Goal: Navigation & Orientation: Understand site structure

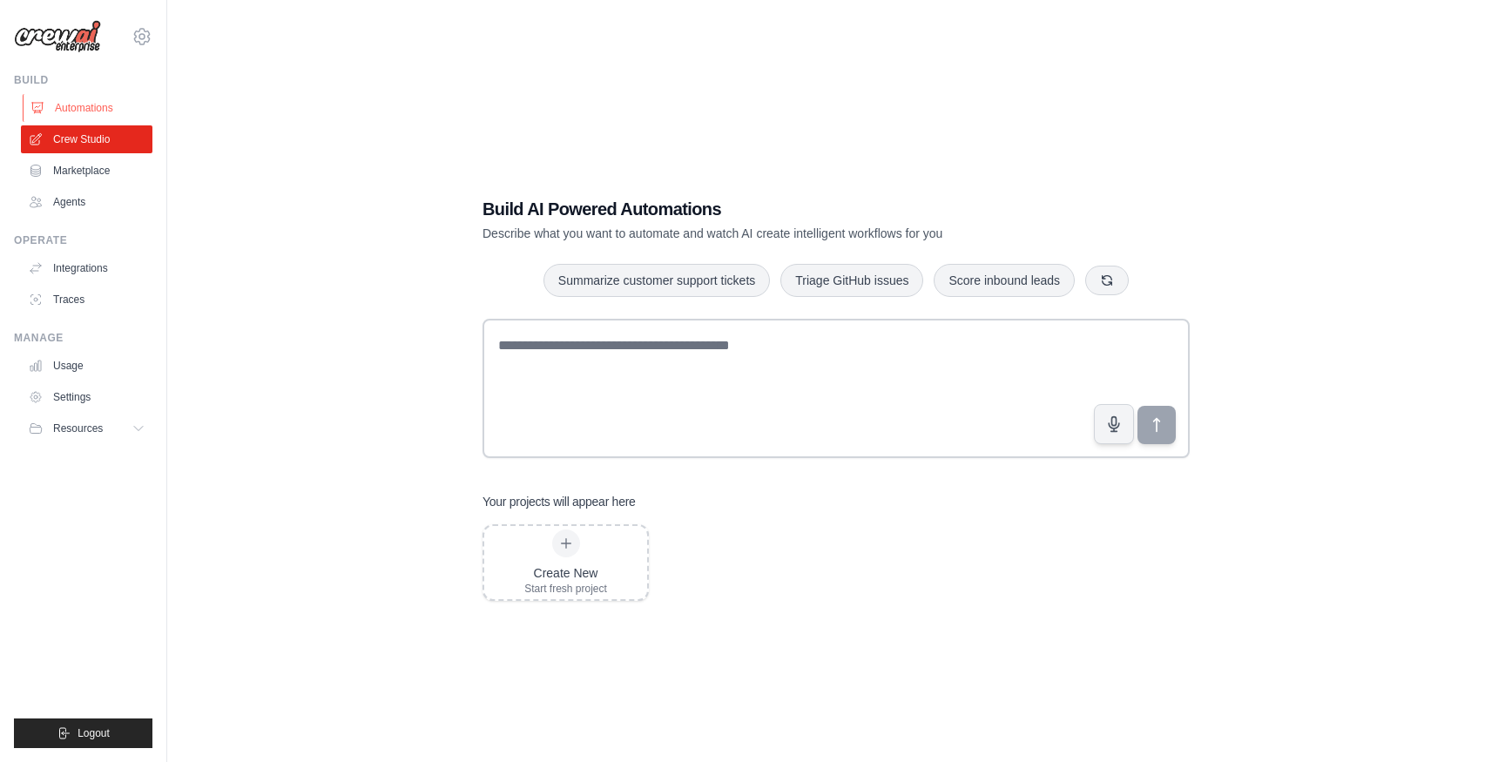
click at [32, 109] on icon at bounding box center [37, 108] width 11 height 10
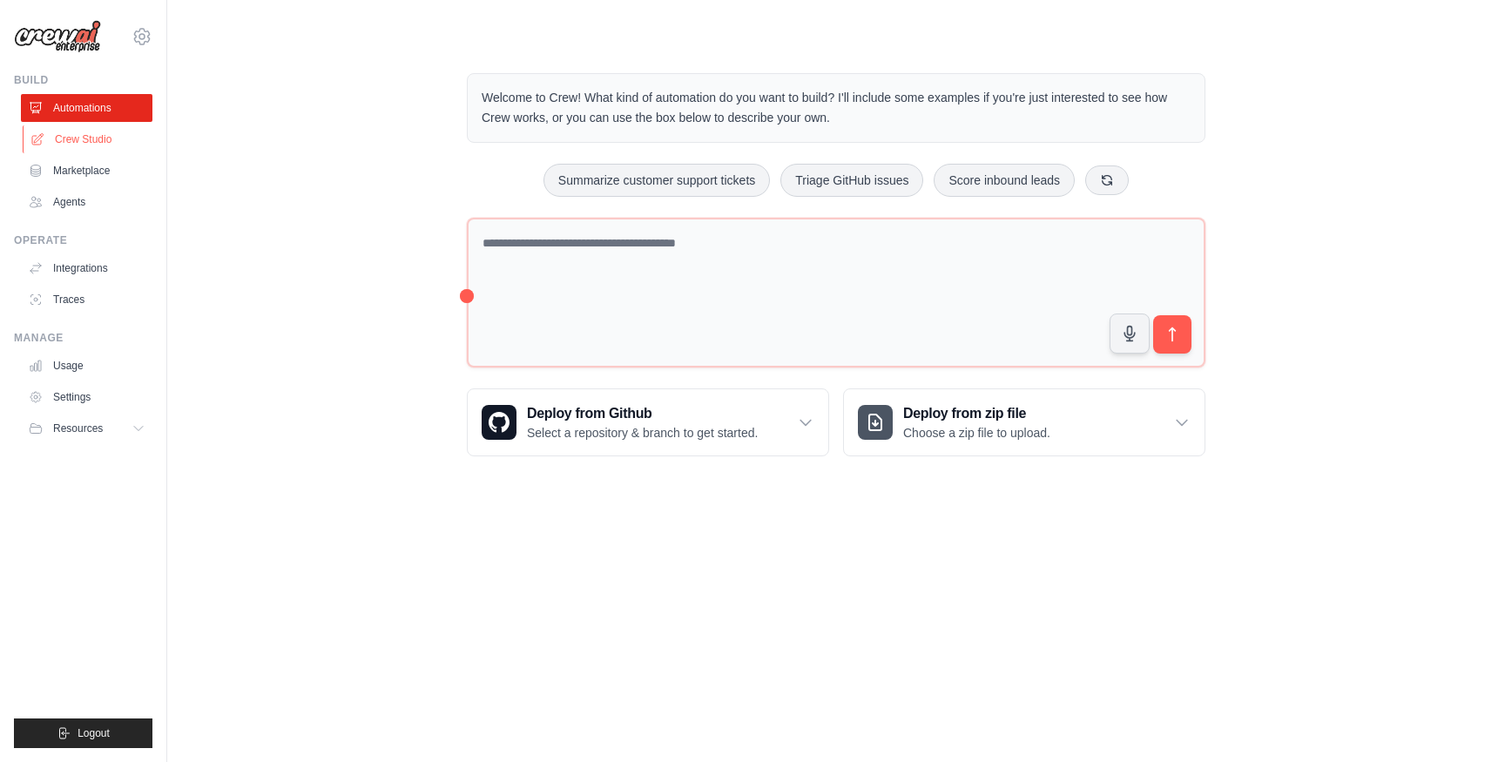
click at [97, 140] on link "Crew Studio" at bounding box center [89, 139] width 132 height 28
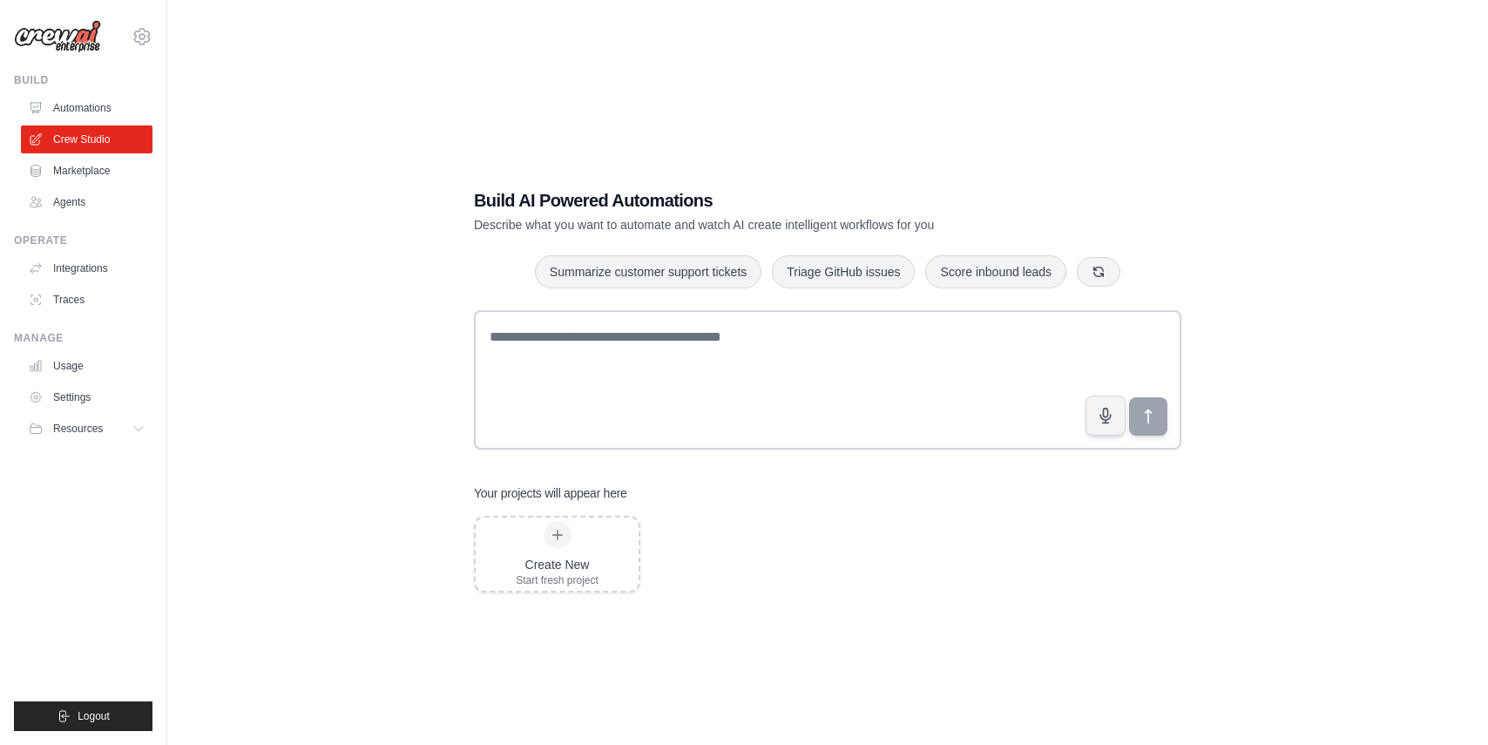
click at [834, 473] on div "Build AI Powered Automations Describe what you want to automate and watch AI cr…" at bounding box center [827, 390] width 749 height 460
click at [90, 111] on link "Automations" at bounding box center [89, 108] width 132 height 28
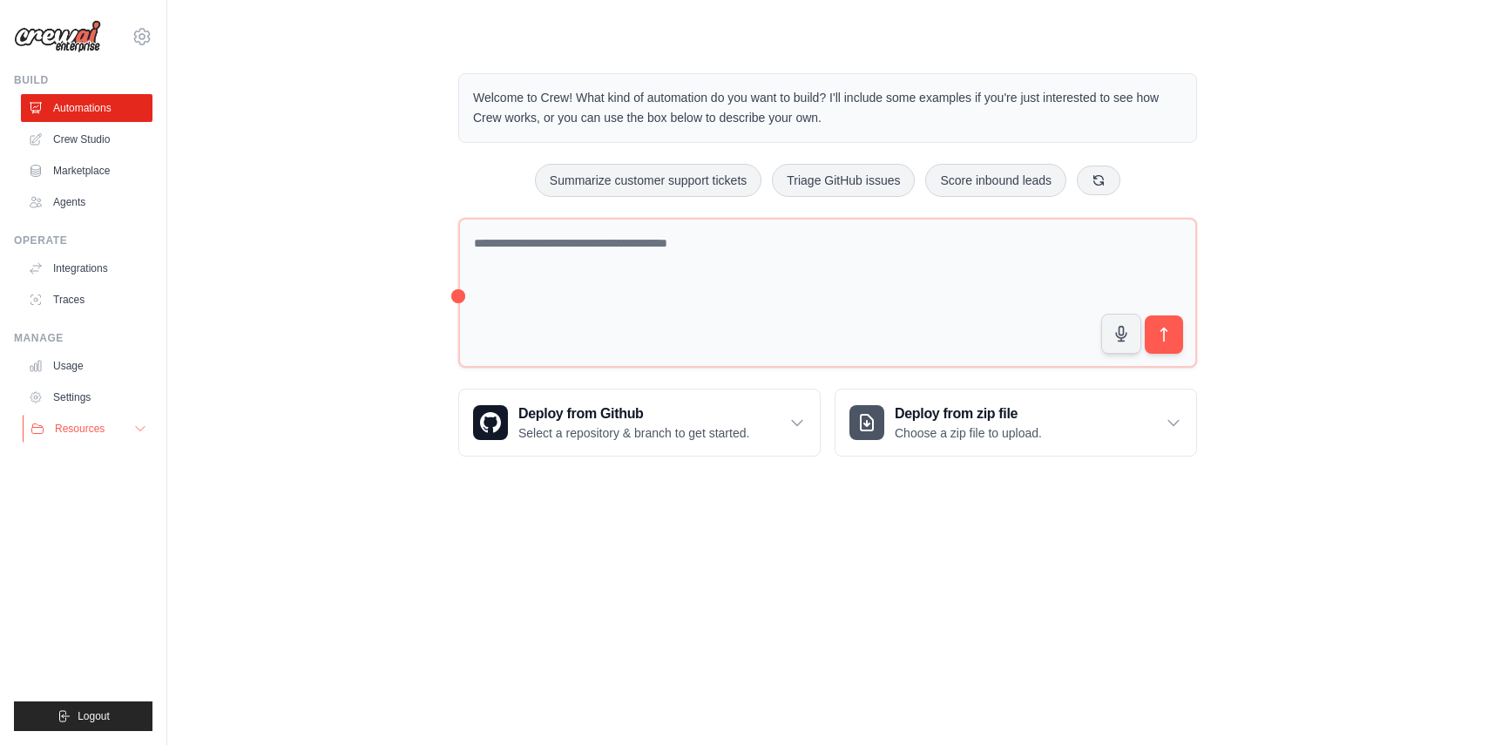
click at [125, 427] on button "Resources" at bounding box center [89, 429] width 132 height 28
click at [105, 458] on span "Documentation" at bounding box center [97, 458] width 71 height 14
click at [102, 267] on link "Integrations" at bounding box center [89, 268] width 132 height 28
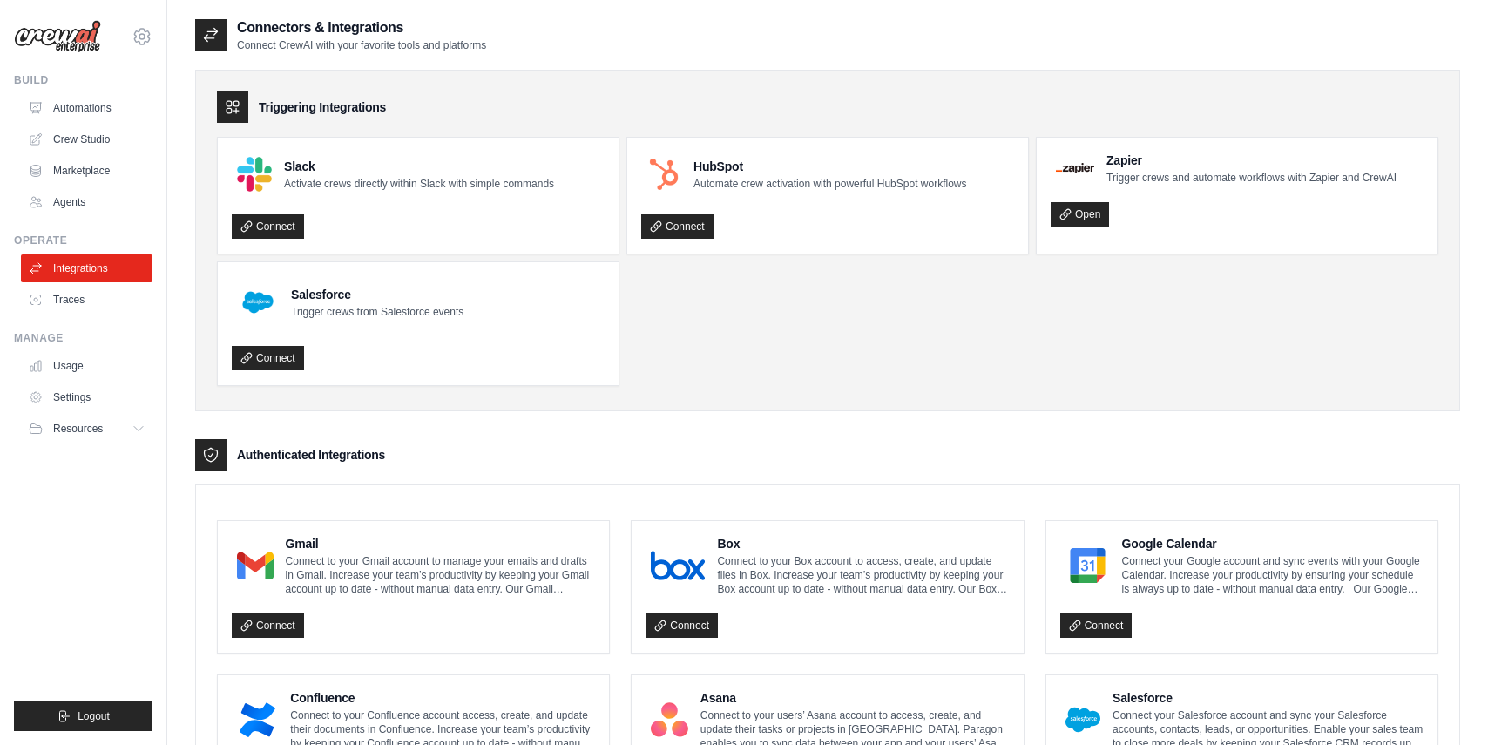
click at [91, 314] on ul "Build Automations Crew Studio Marketplace Agents" at bounding box center [83, 402] width 138 height 658
click at [82, 296] on link "Traces" at bounding box center [89, 300] width 132 height 28
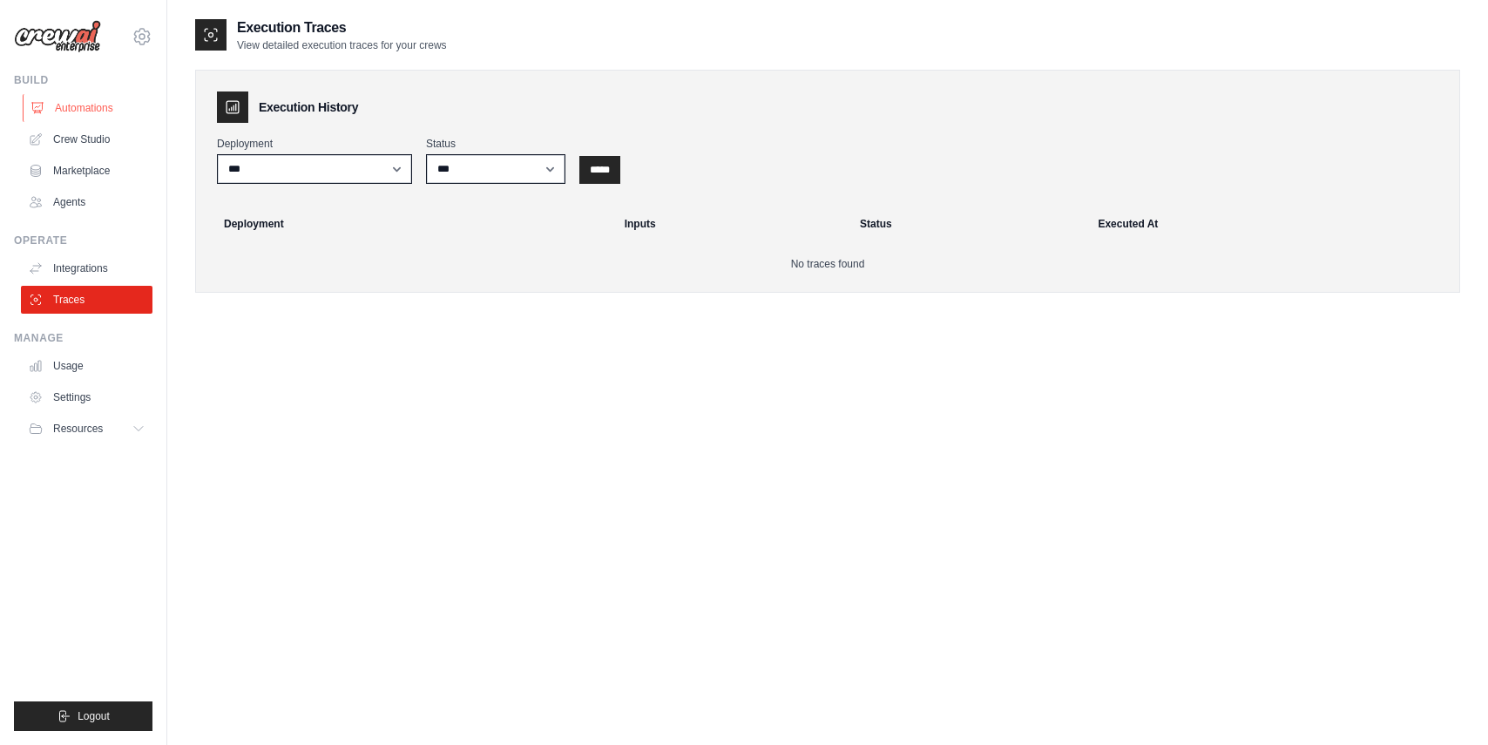
click at [84, 112] on link "Automations" at bounding box center [89, 108] width 132 height 28
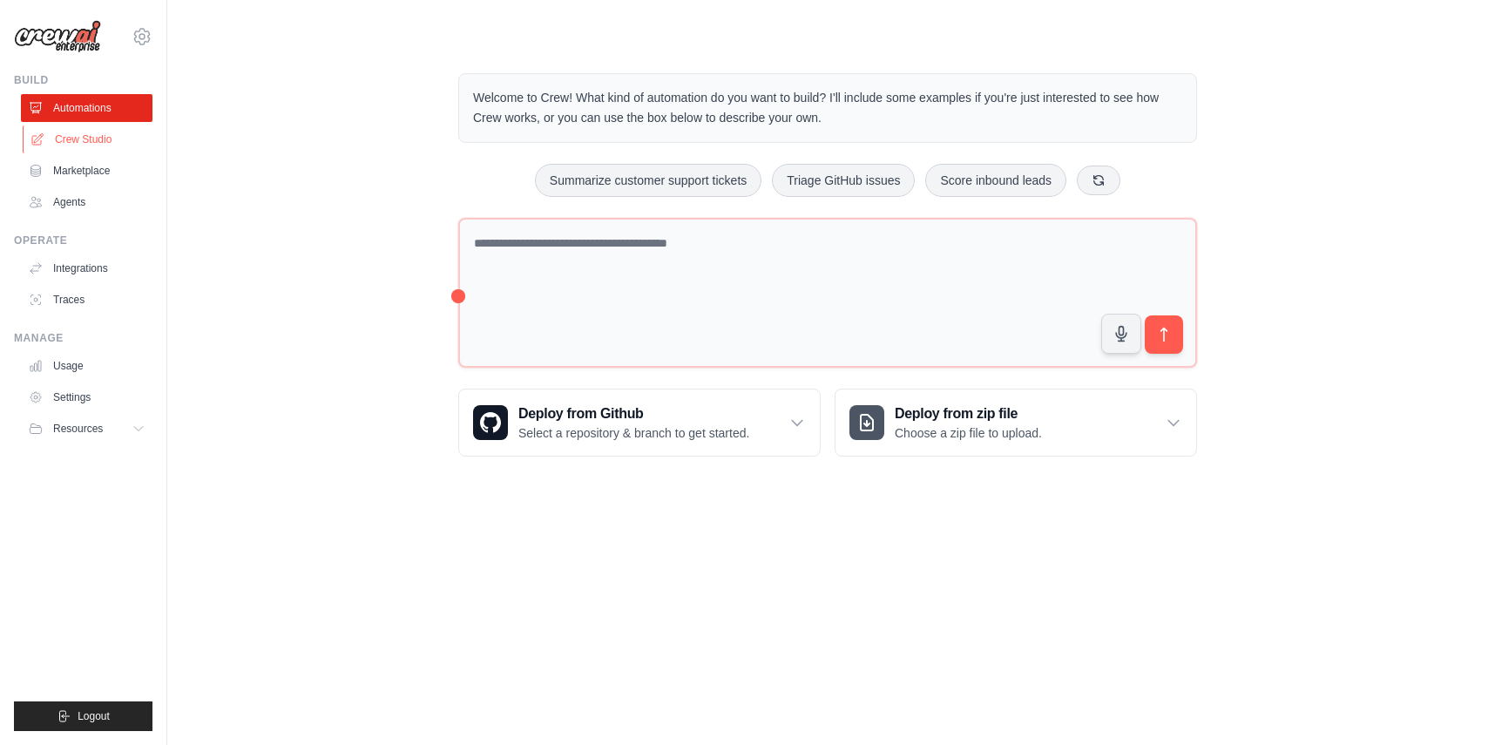
click at [91, 133] on link "Crew Studio" at bounding box center [89, 139] width 132 height 28
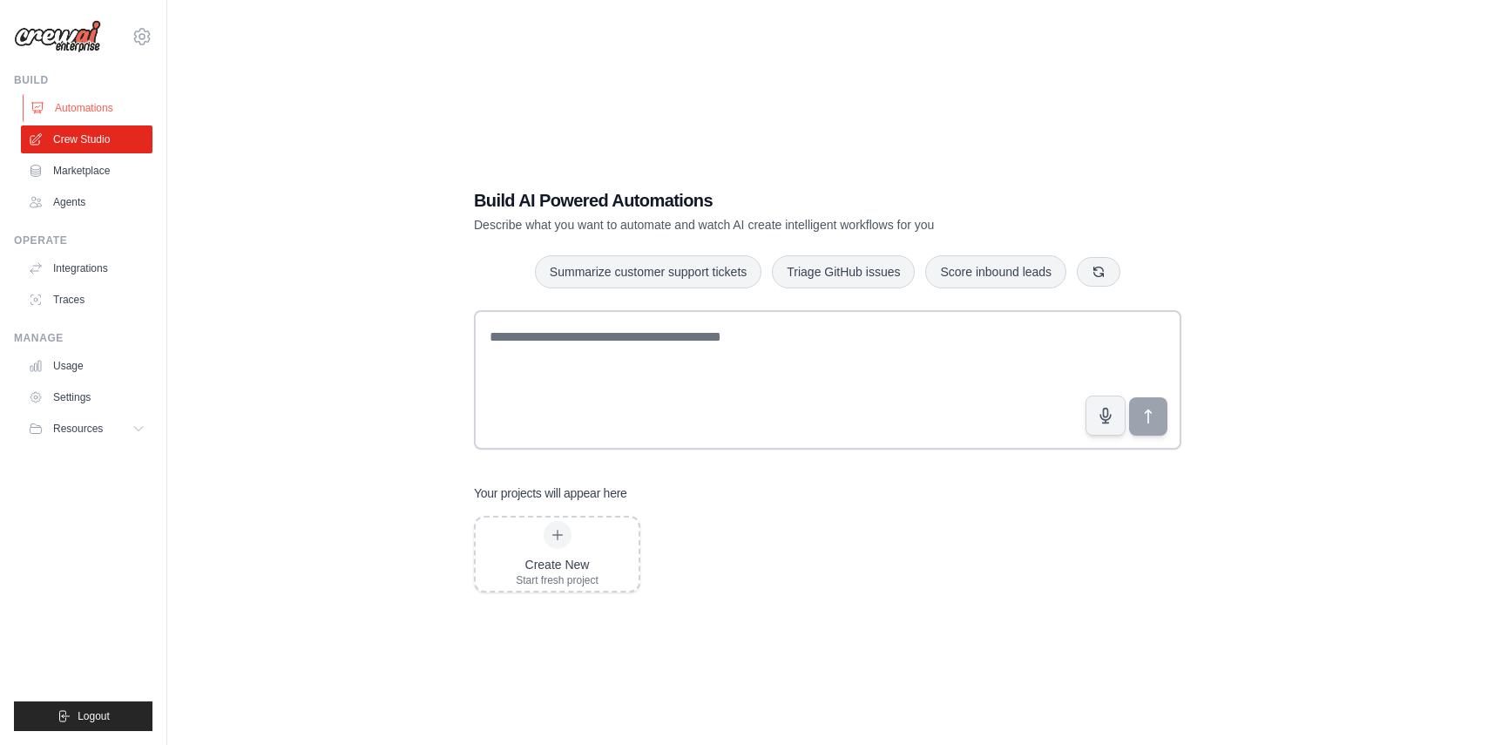
click at [93, 112] on link "Automations" at bounding box center [89, 108] width 132 height 28
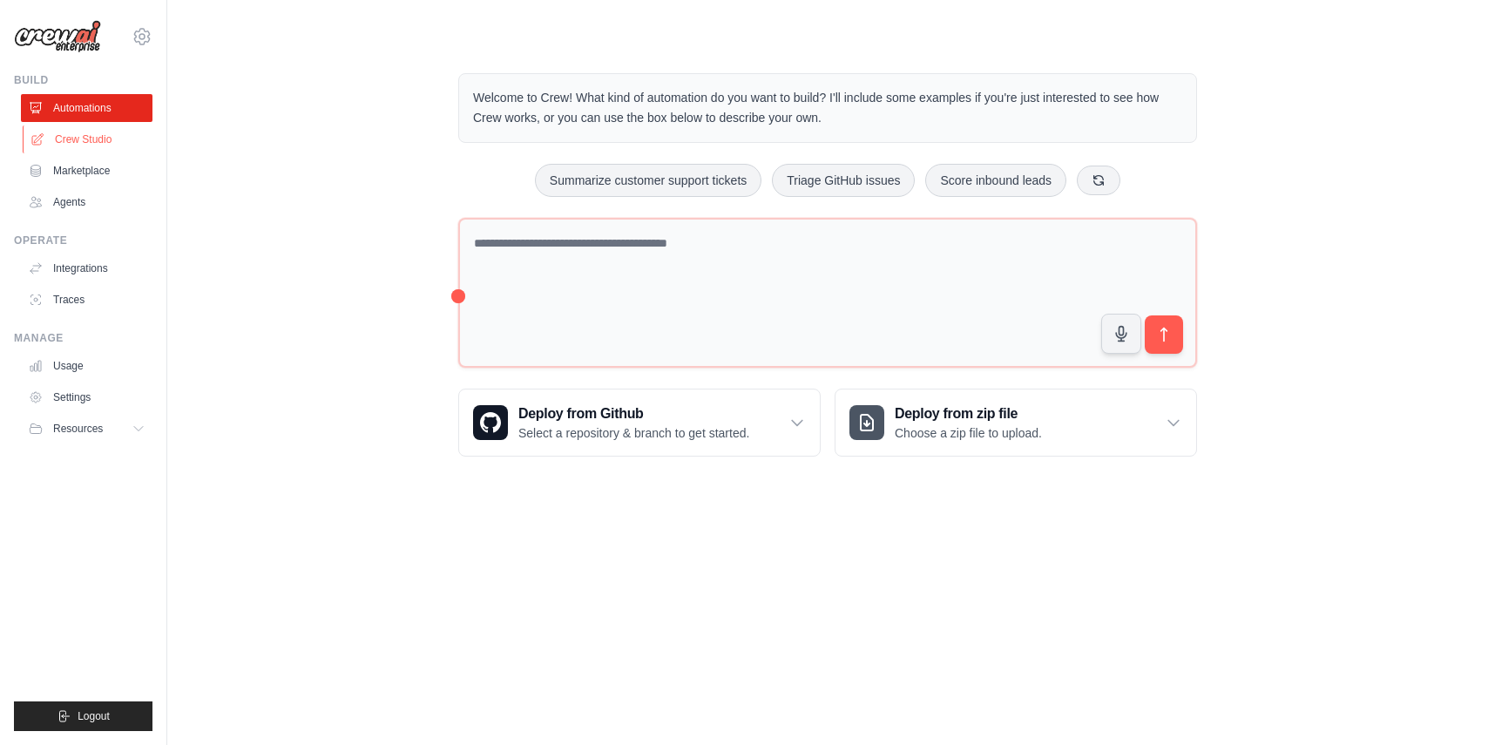
click at [94, 129] on link "Crew Studio" at bounding box center [89, 139] width 132 height 28
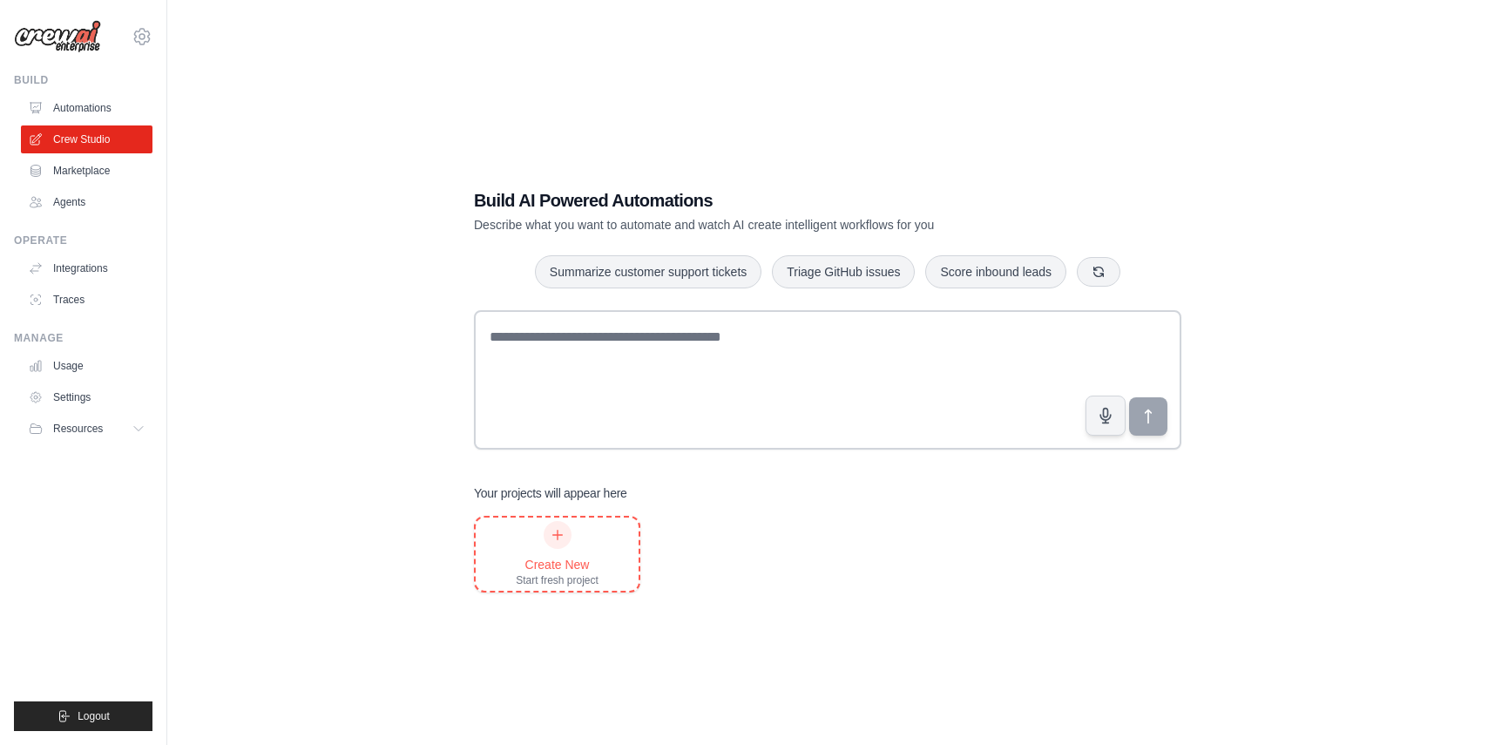
click at [551, 528] on icon at bounding box center [557, 535] width 14 height 14
